Goal: Task Accomplishment & Management: Manage account settings

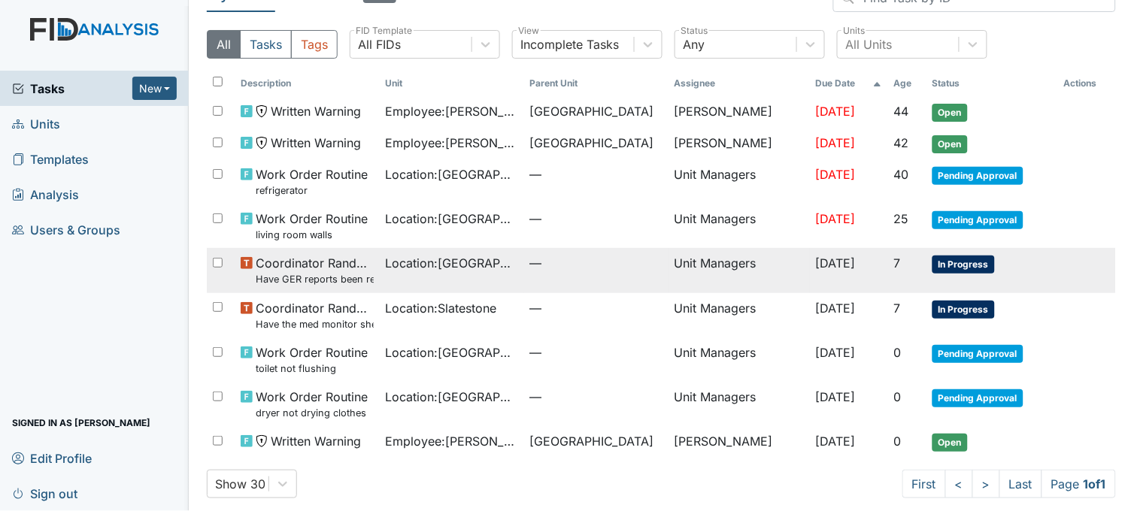
scroll to position [42, 0]
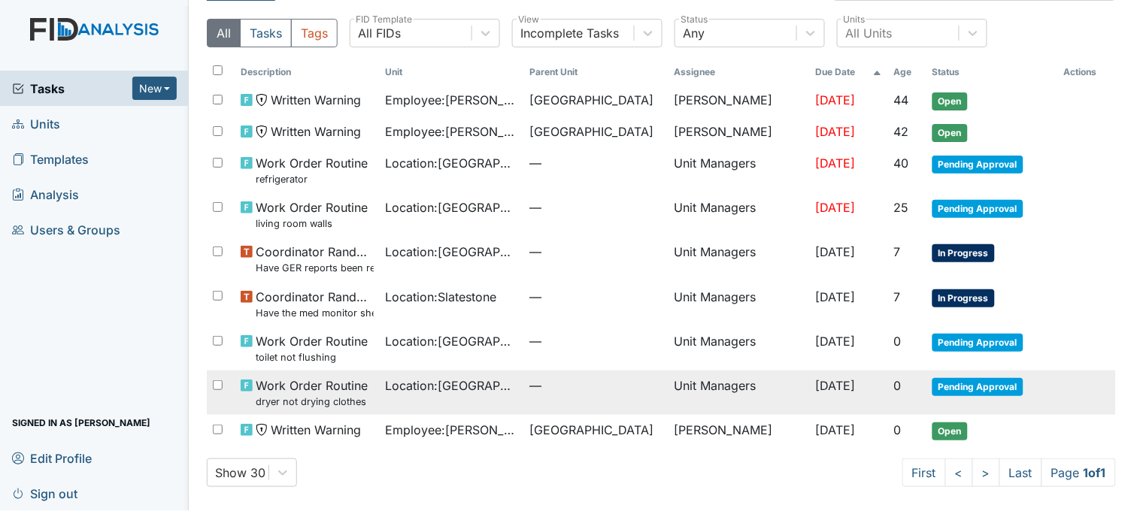
click at [430, 384] on span "Location : [GEOGRAPHIC_DATA]" at bounding box center [452, 386] width 132 height 18
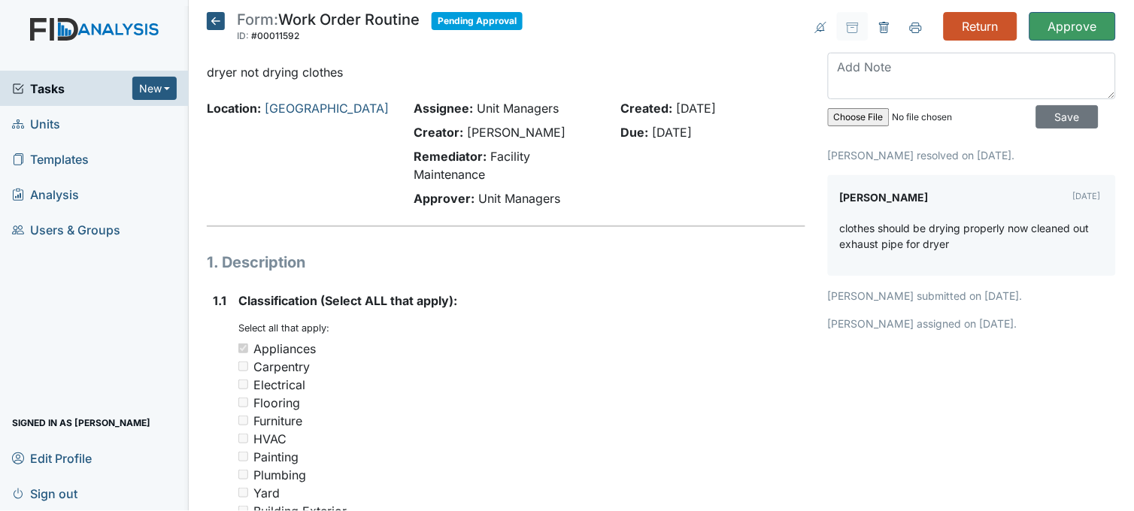
click at [209, 19] on icon at bounding box center [216, 21] width 18 height 18
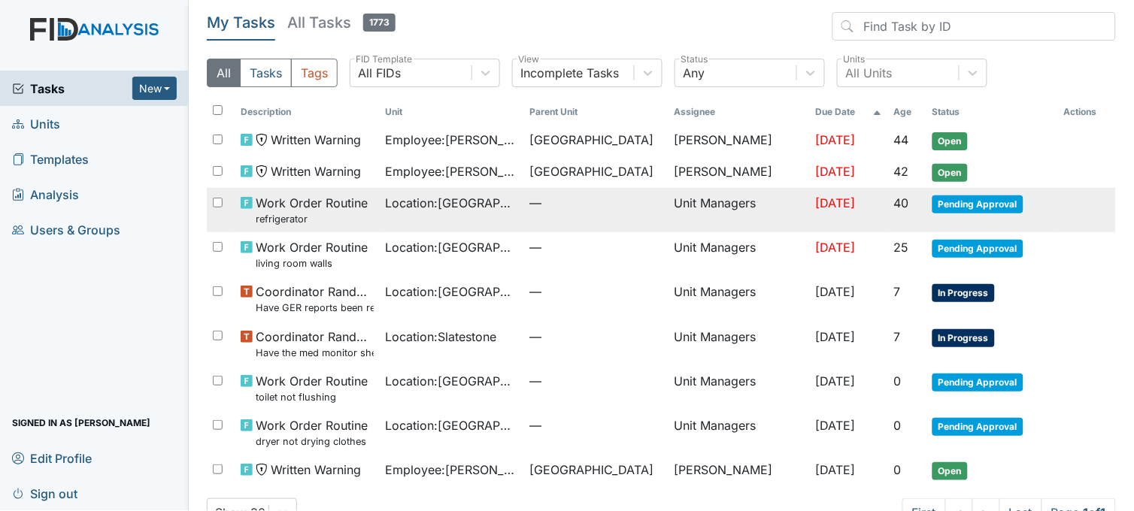
click at [452, 211] on span "Location : Beaufort Heights" at bounding box center [452, 203] width 132 height 18
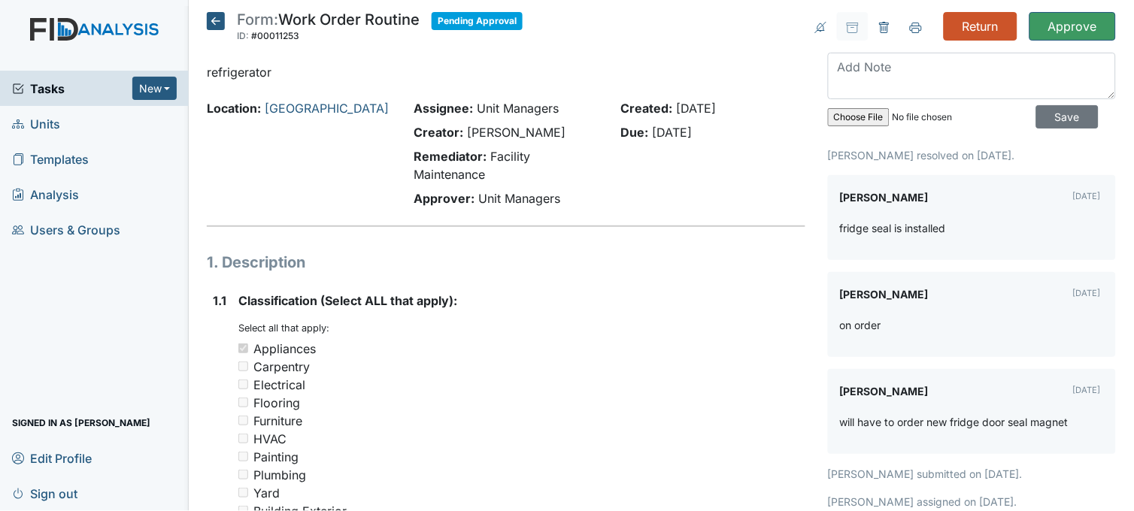
click at [212, 19] on icon at bounding box center [216, 21] width 18 height 18
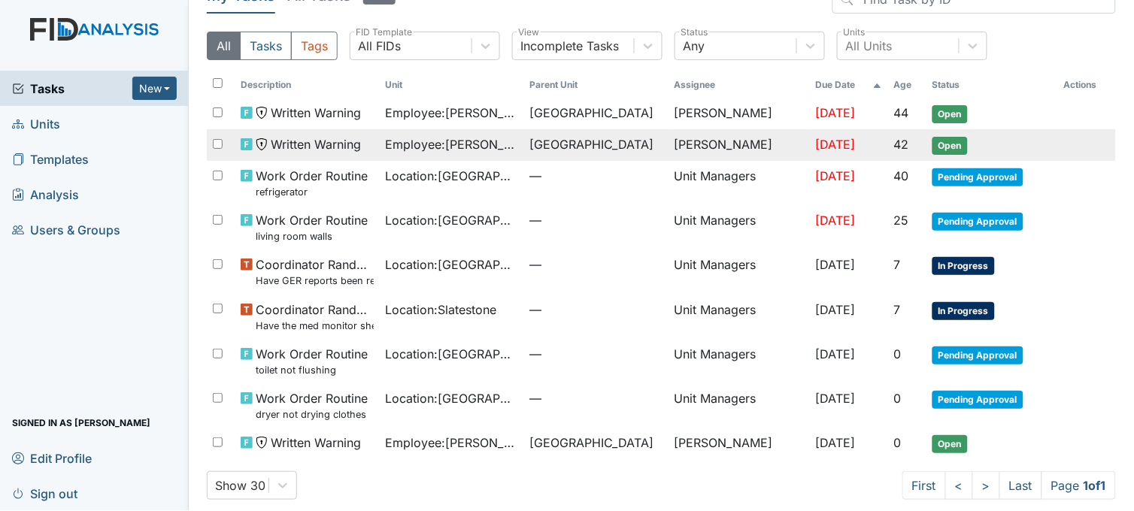
scroll to position [42, 0]
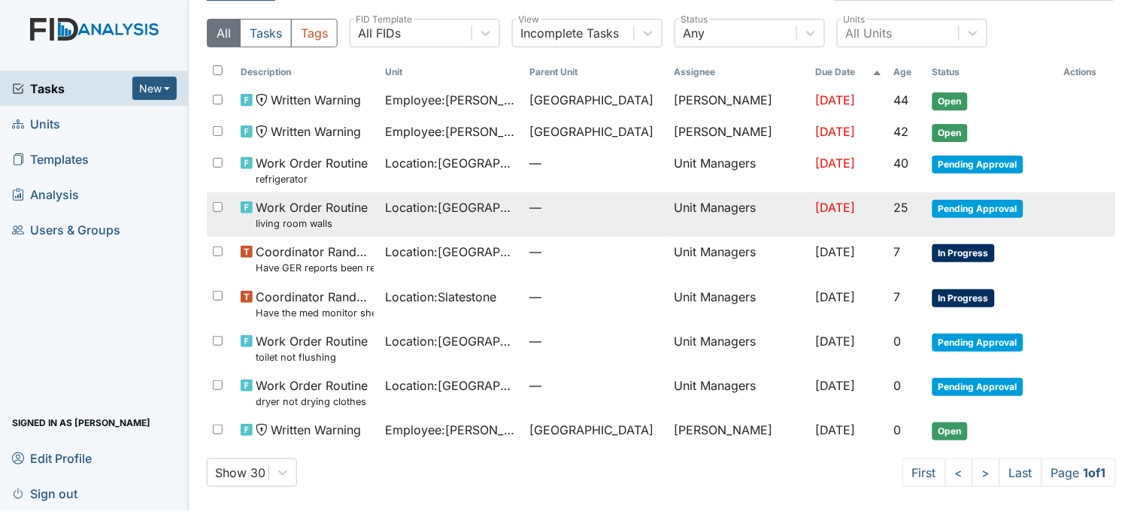
click at [426, 208] on span "Location : Beaufort Heights" at bounding box center [452, 208] width 132 height 18
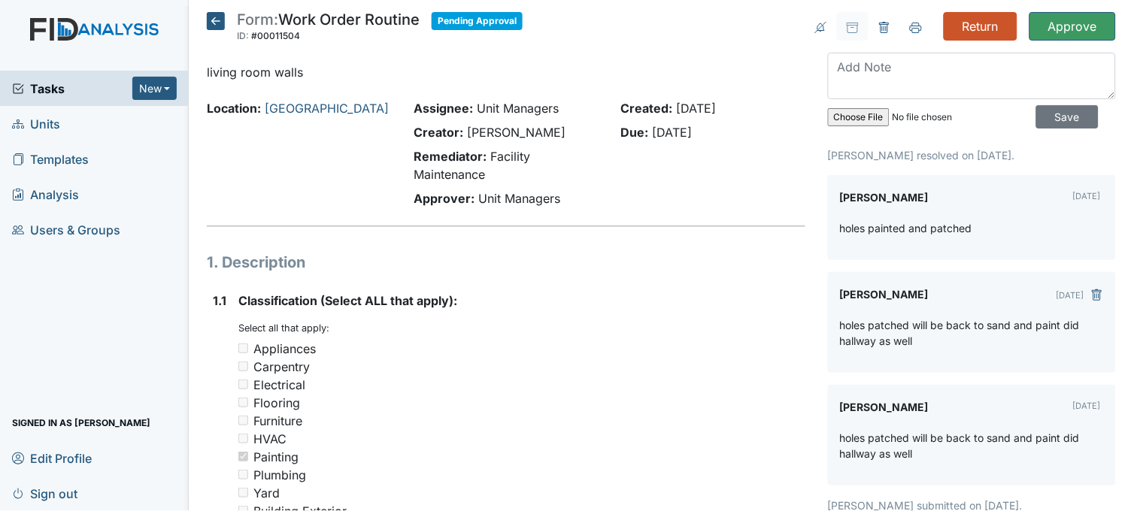
click at [217, 26] on icon at bounding box center [216, 21] width 18 height 18
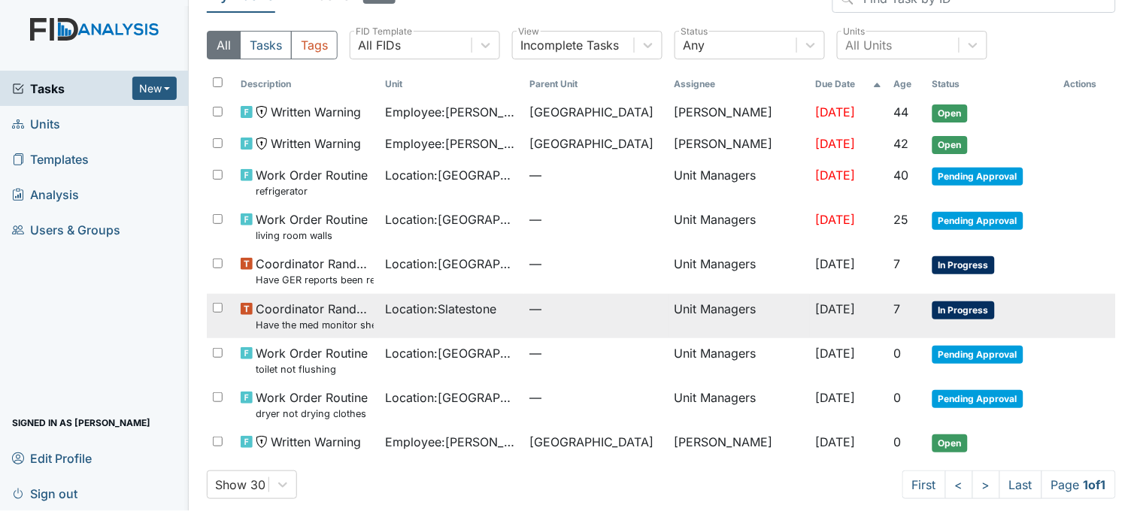
scroll to position [42, 0]
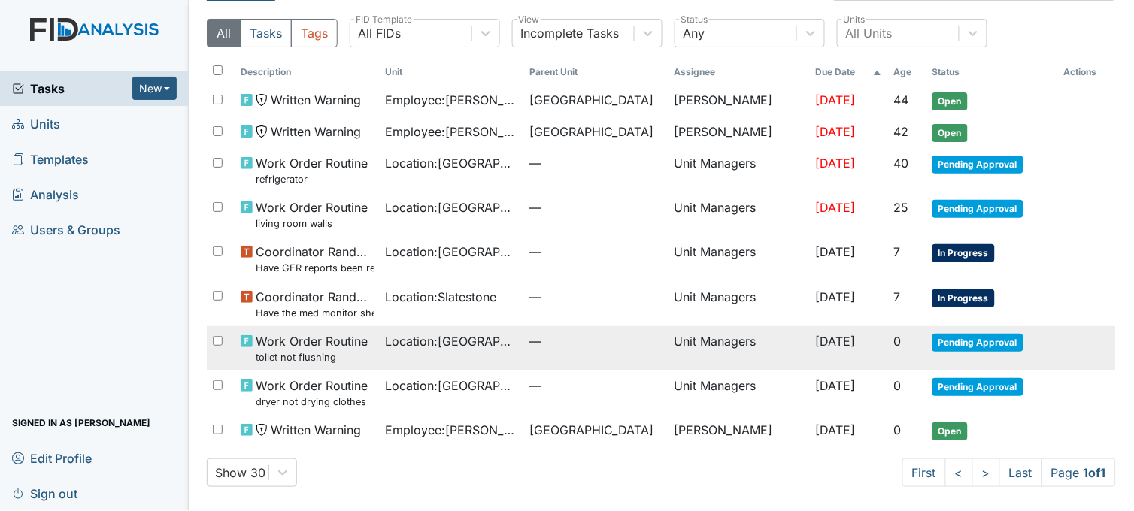
click at [442, 338] on span "Location : Beaufort Heights" at bounding box center [452, 341] width 132 height 18
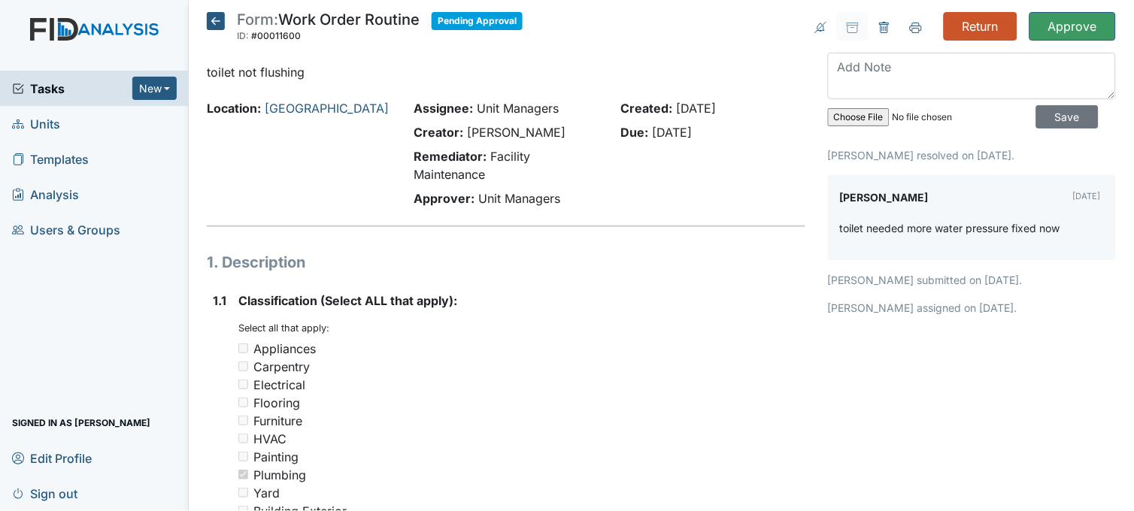
click at [214, 19] on icon at bounding box center [216, 21] width 18 height 18
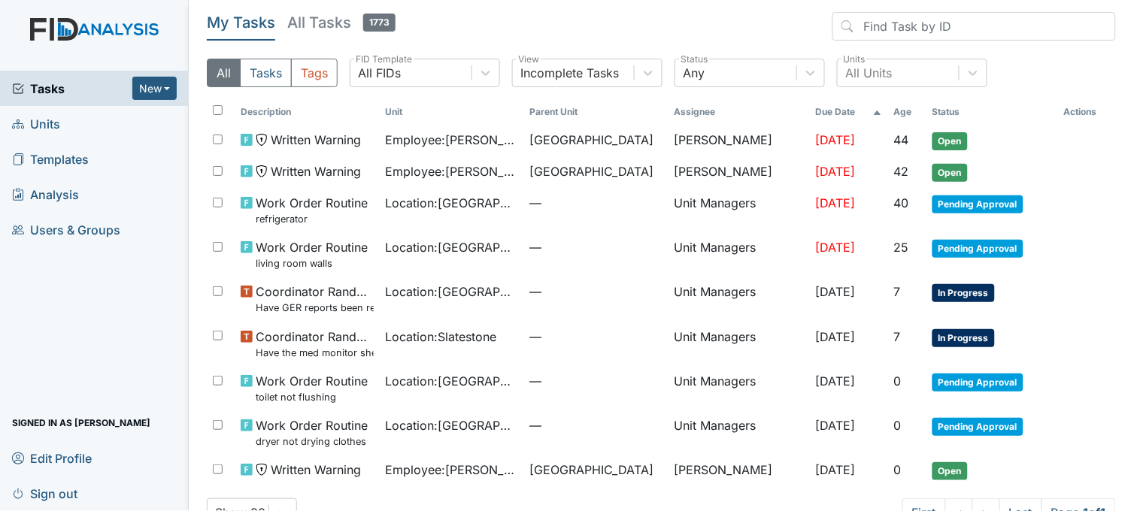
drag, startPoint x: 26, startPoint y: 115, endPoint x: 534, endPoint y: 13, distance: 518.7
click at [534, 13] on header "My Tasks All Tasks 1773" at bounding box center [661, 29] width 909 height 35
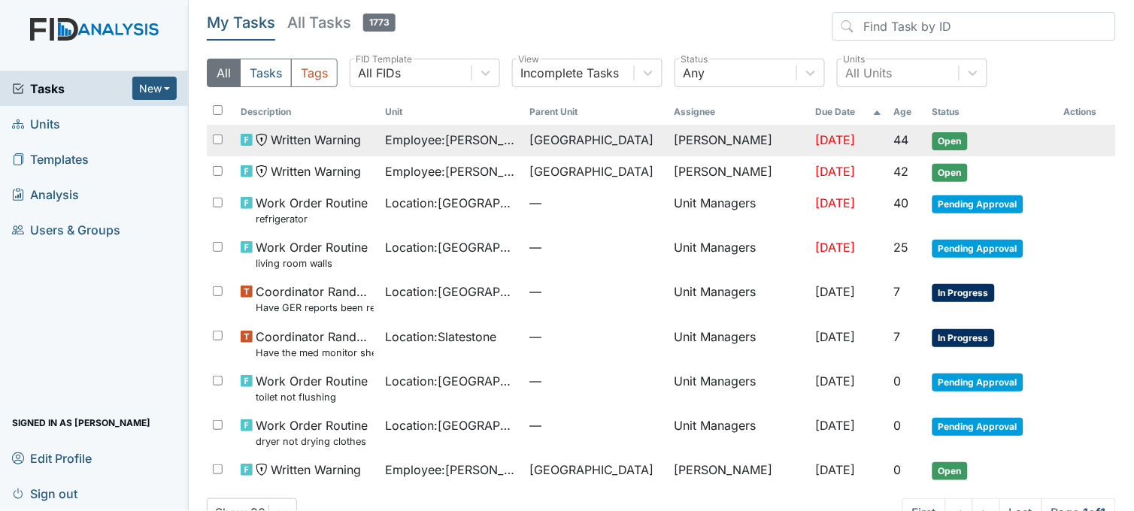
click at [439, 143] on span "Employee : Freeman, Roshaun" at bounding box center [452, 140] width 132 height 18
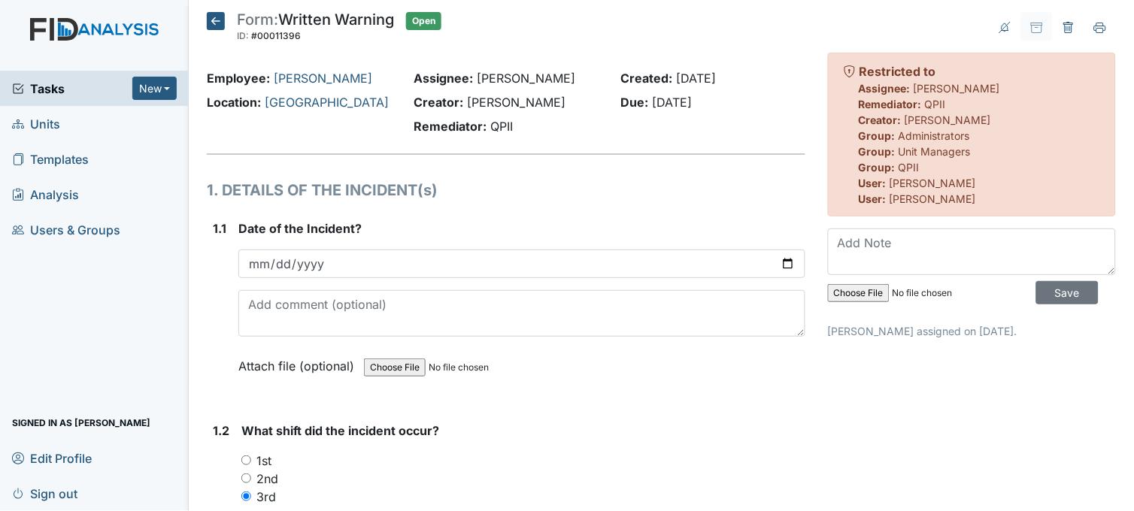
click at [213, 21] on icon at bounding box center [216, 21] width 18 height 18
